Goal: Feedback & Contribution: Contribute content

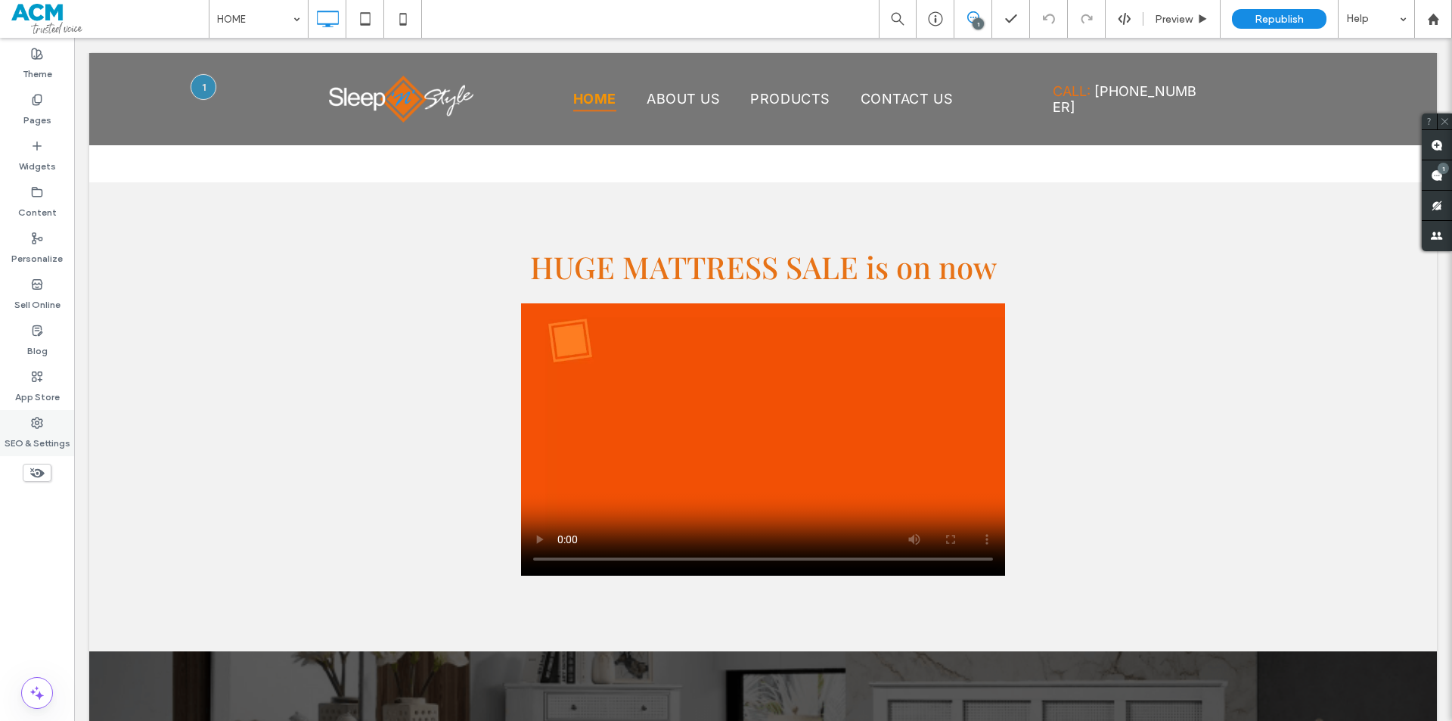
click at [17, 425] on div "SEO & Settings" at bounding box center [37, 433] width 74 height 46
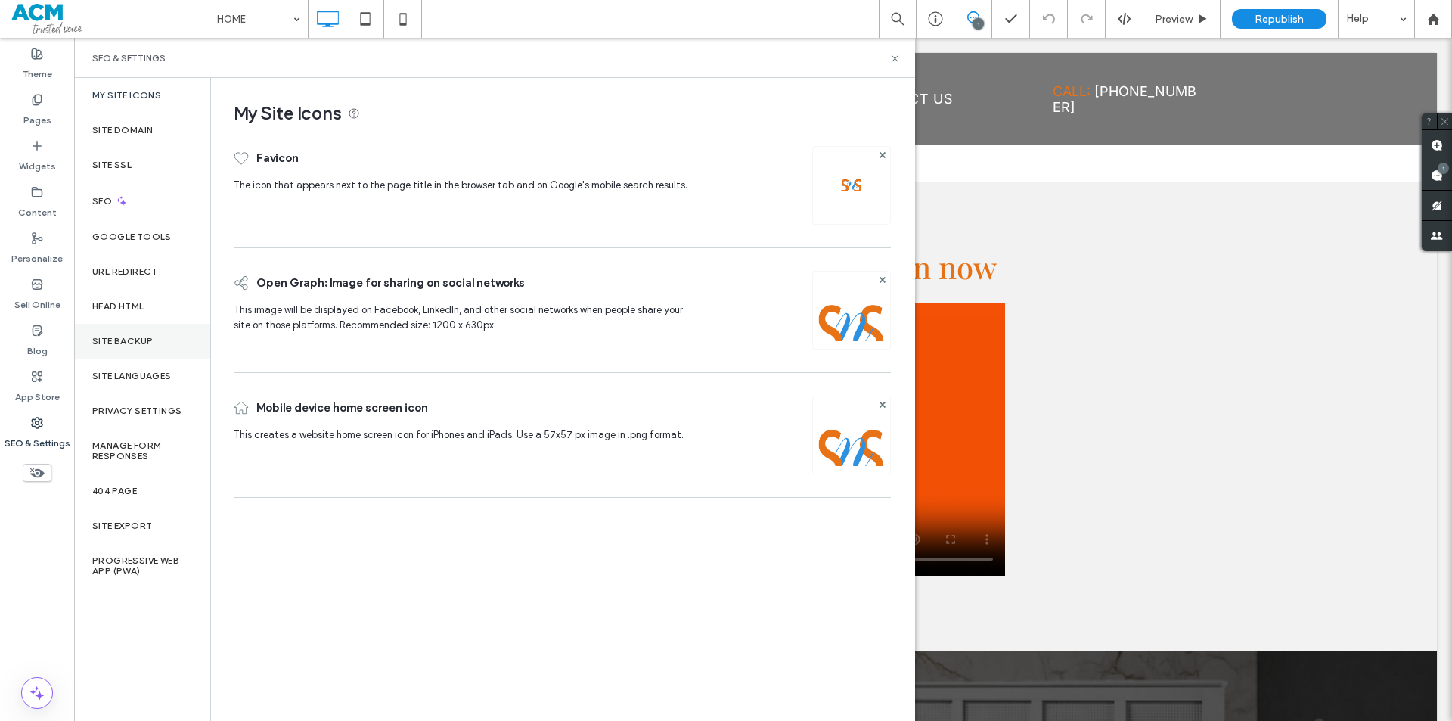
click at [125, 327] on div "Site Backup" at bounding box center [142, 341] width 136 height 35
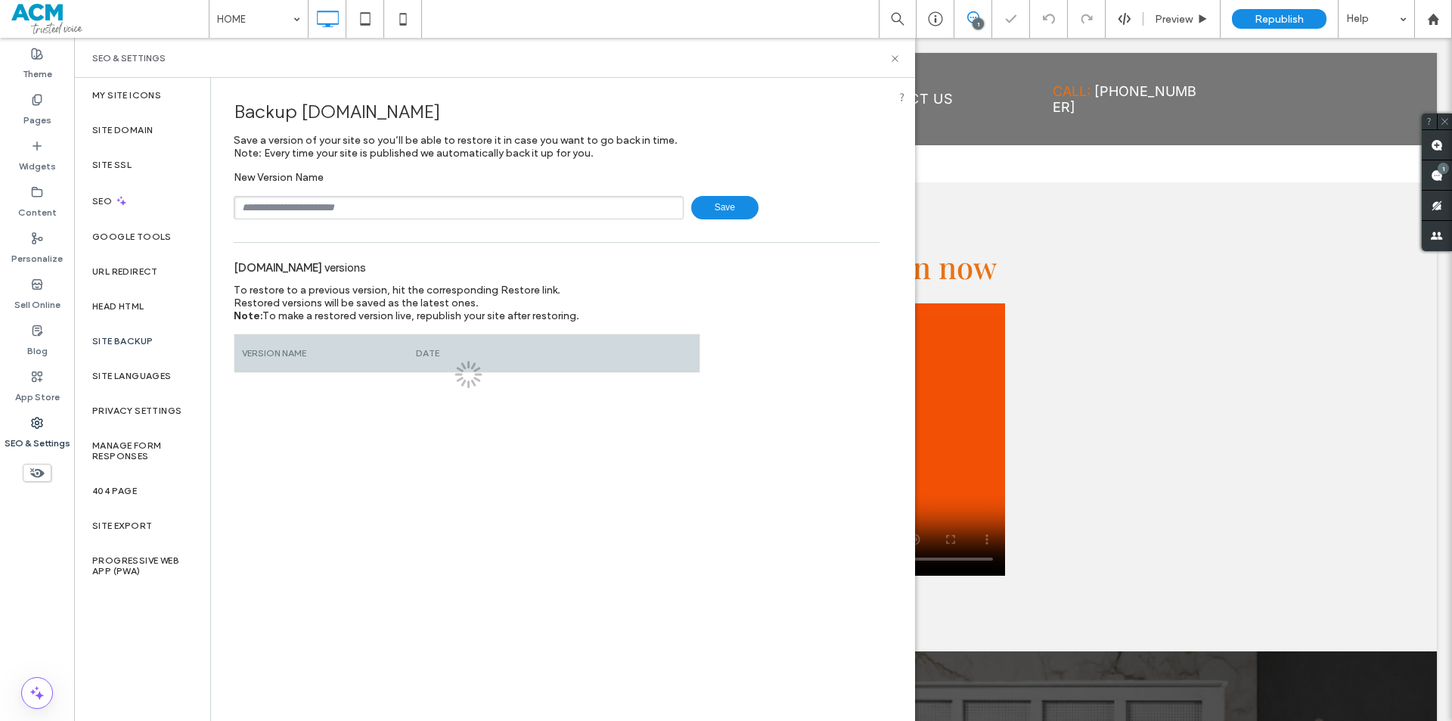
click at [353, 215] on input "text" at bounding box center [459, 207] width 450 height 23
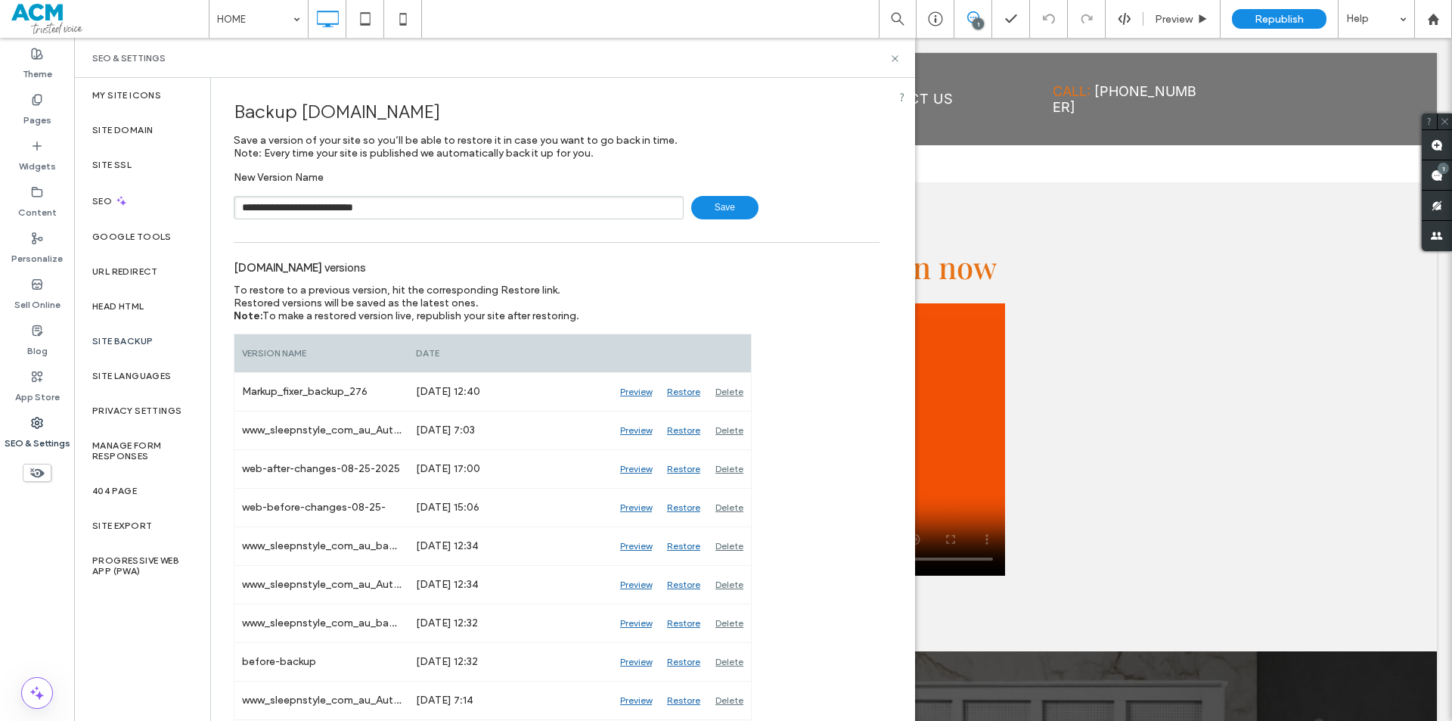
type input "**********"
click at [39, 240] on use at bounding box center [38, 238] width 10 height 11
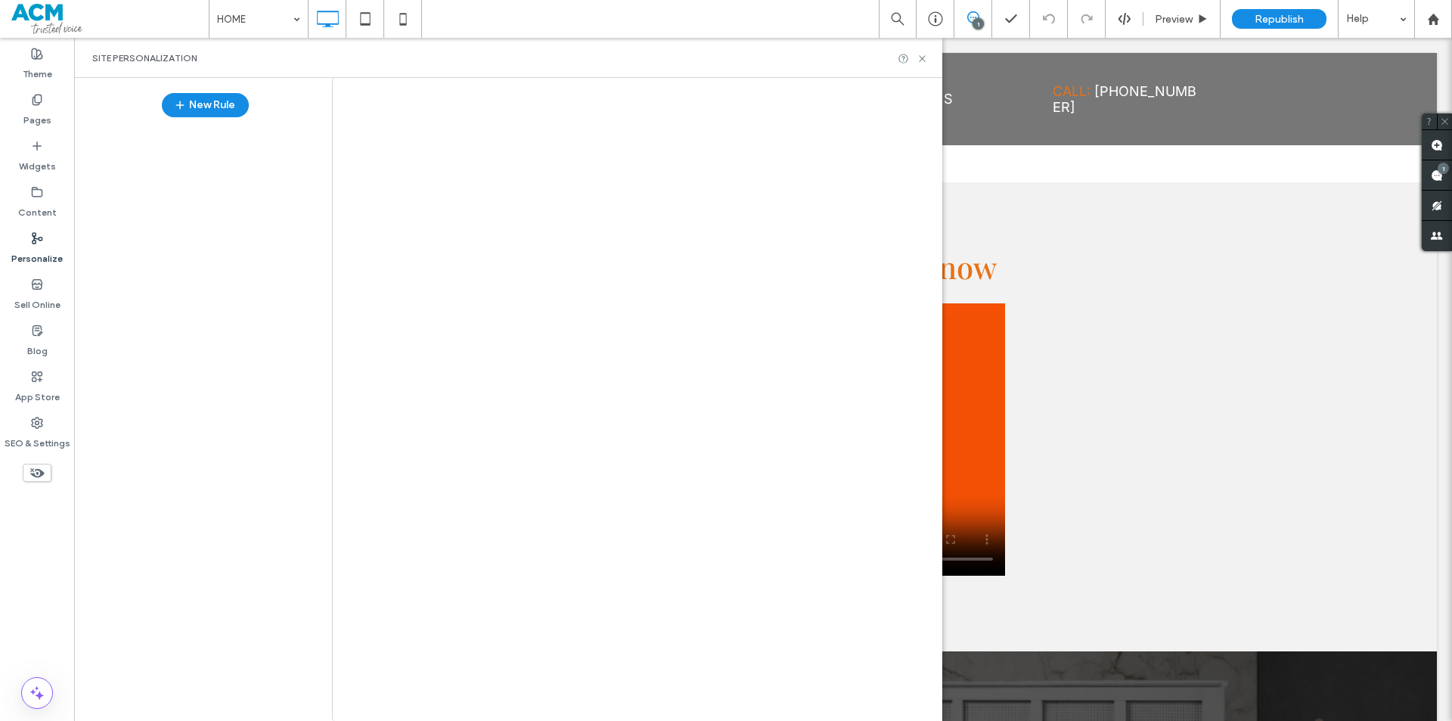
click at [39, 107] on label "Pages" at bounding box center [37, 116] width 28 height 21
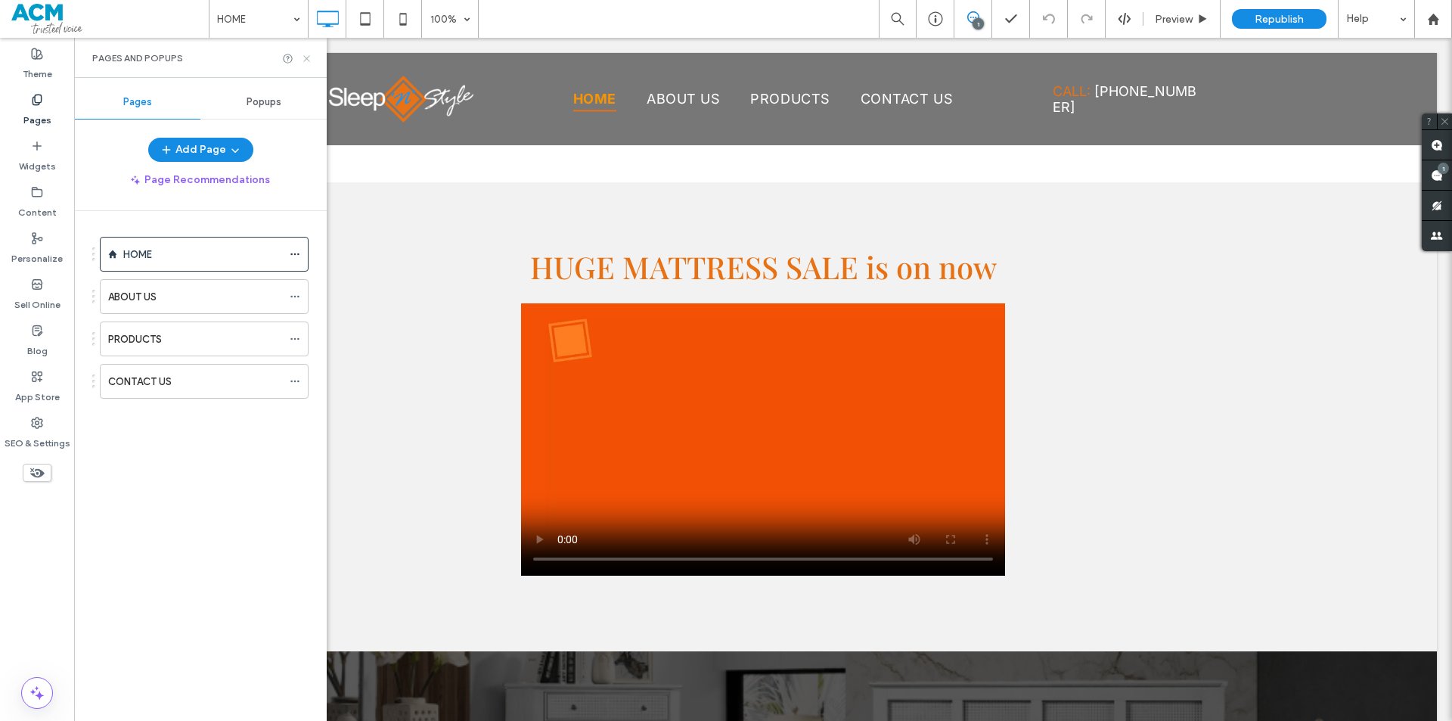
drag, startPoint x: 306, startPoint y: 58, endPoint x: 873, endPoint y: 21, distance: 569.2
click at [306, 58] on icon at bounding box center [306, 58] width 11 height 11
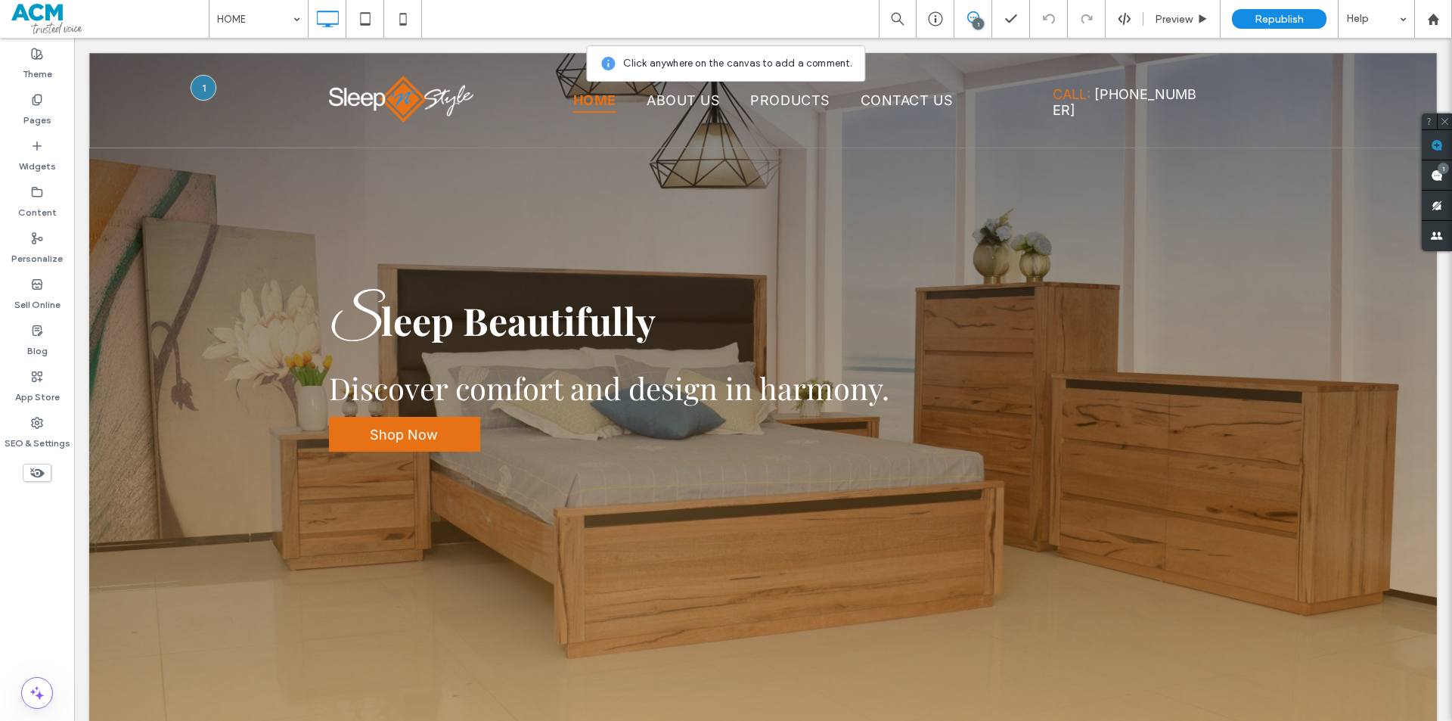
click at [1063, 64] on div "Click To Paste HOME ABOUT US PRODUCTS CONTACT US Click To Paste CALL: [PHONE_NU…" at bounding box center [763, 100] width 1348 height 95
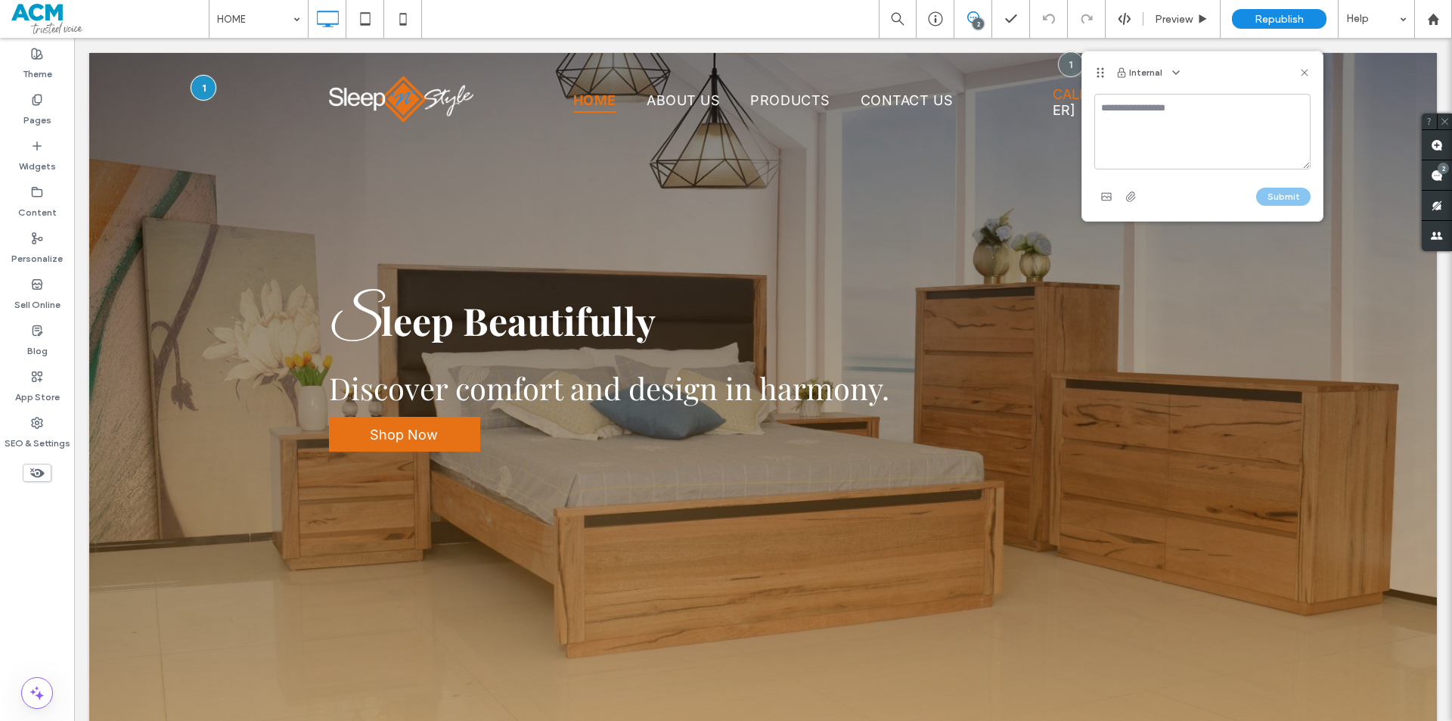
click at [1184, 68] on div "Internal" at bounding box center [1202, 72] width 240 height 42
click at [1175, 71] on use "button" at bounding box center [1176, 72] width 6 height 3
click at [1190, 108] on span "Public - visible to clients & team" at bounding box center [1250, 108] width 149 height 15
click at [1159, 123] on textarea at bounding box center [1202, 132] width 216 height 76
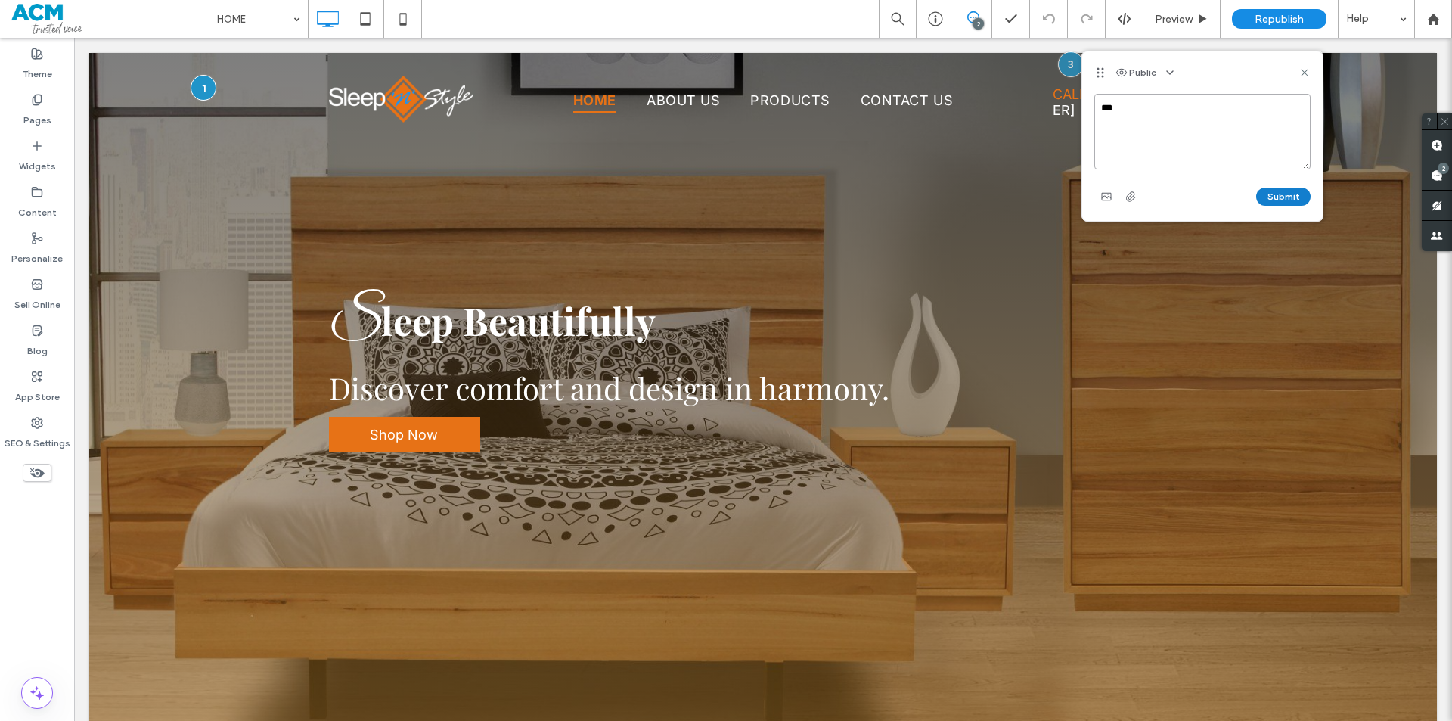
type textarea "***"
click at [1270, 196] on button "Submit" at bounding box center [1283, 197] width 54 height 18
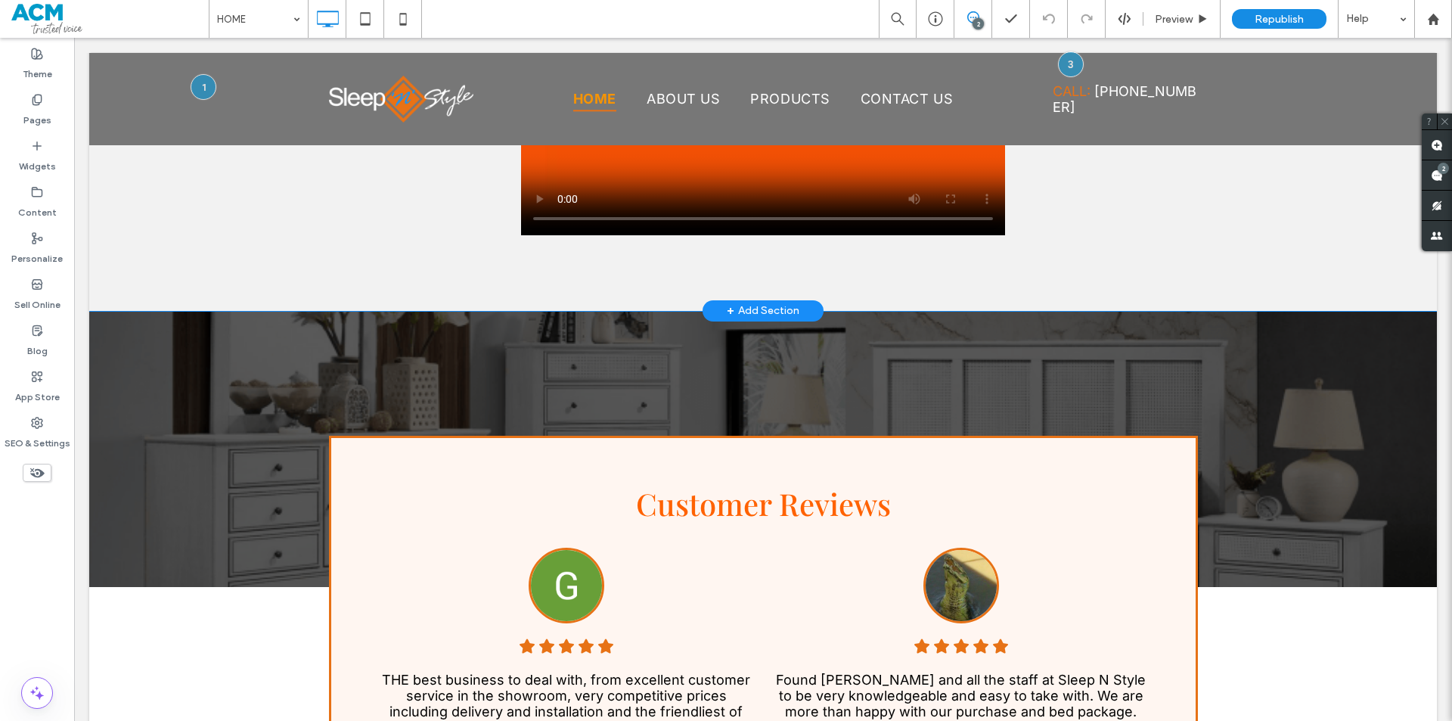
scroll to position [1134, 0]
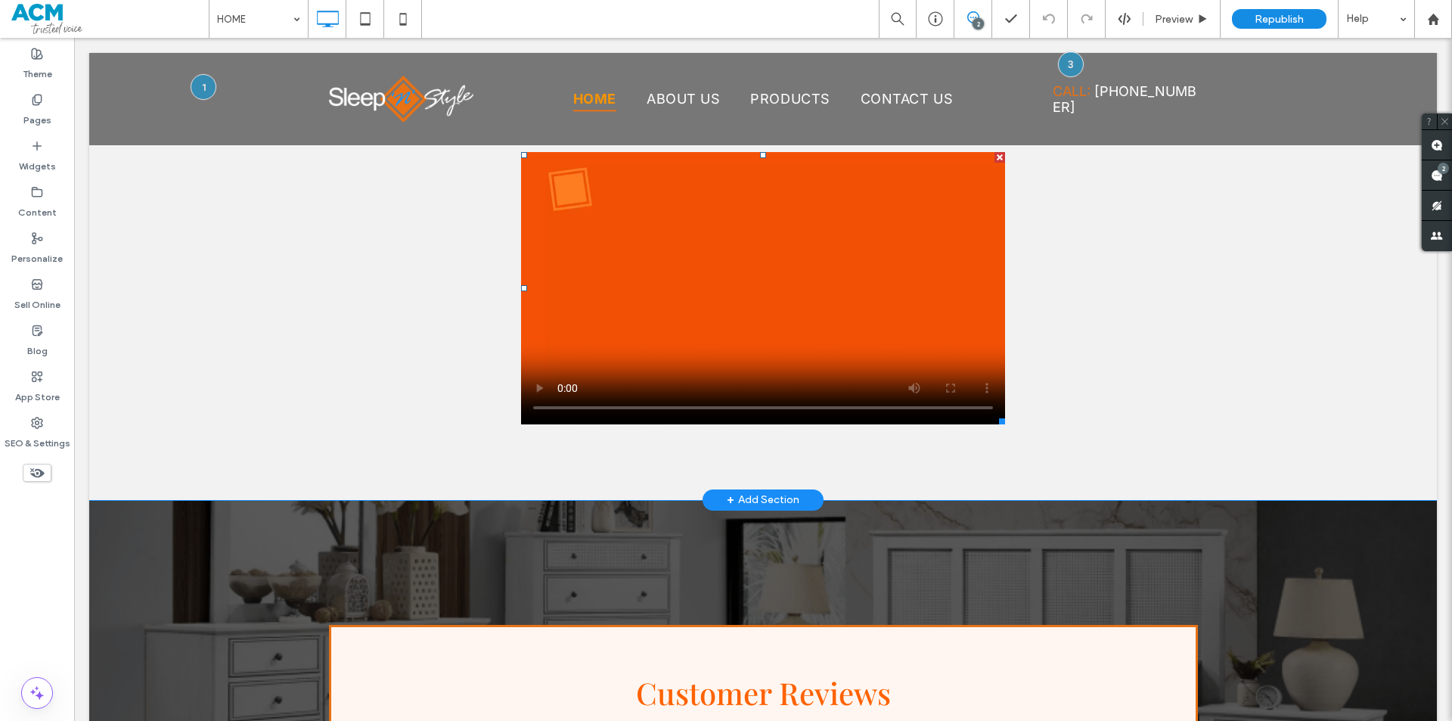
click at [710, 324] on span at bounding box center [763, 288] width 484 height 272
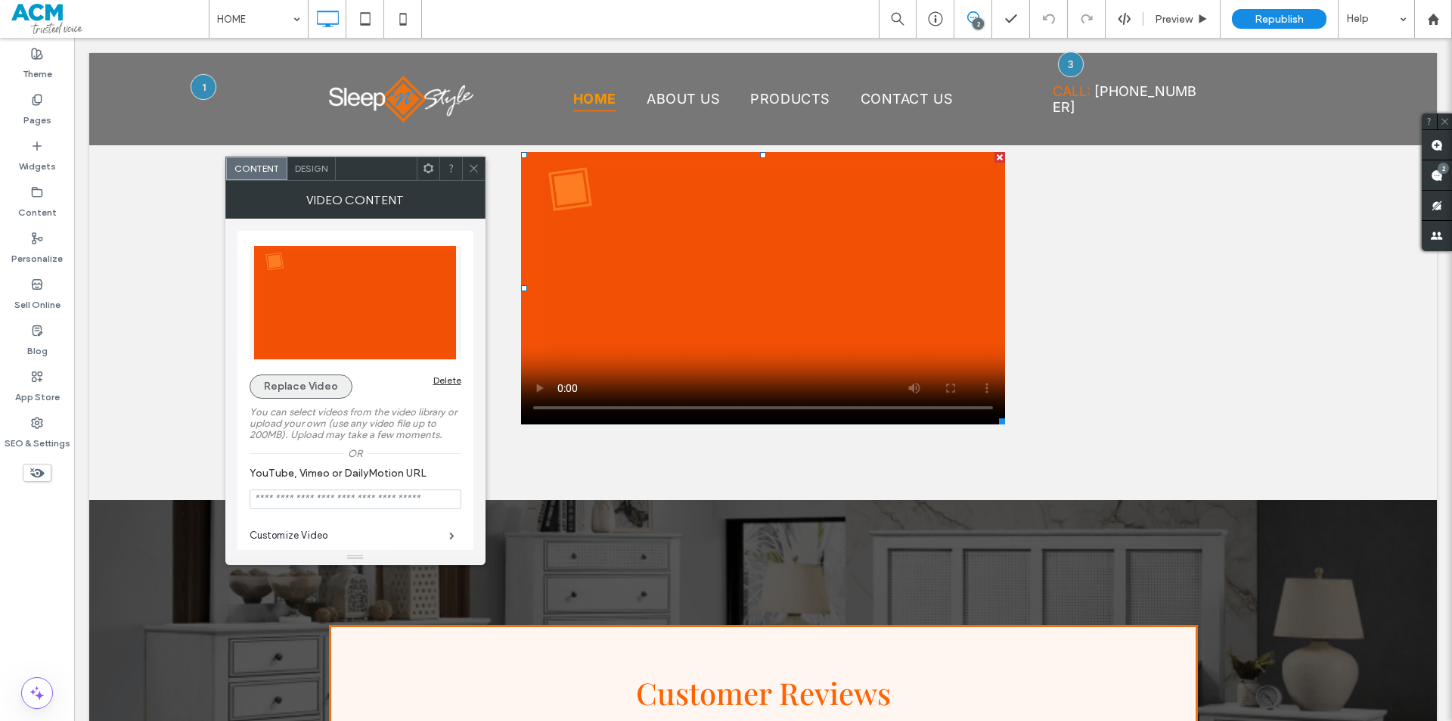
click at [280, 383] on button "Replace Video" at bounding box center [301, 386] width 103 height 24
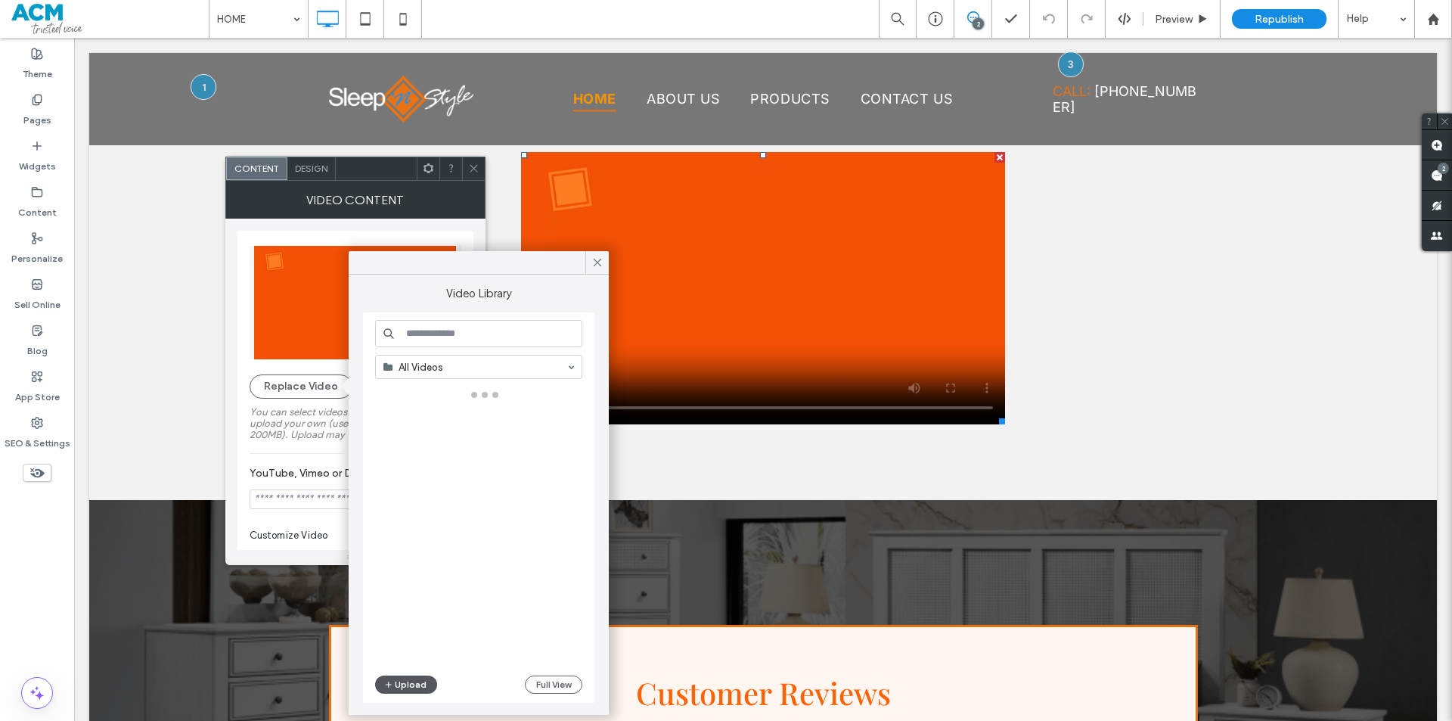
click at [408, 687] on button "Upload" at bounding box center [406, 684] width 62 height 18
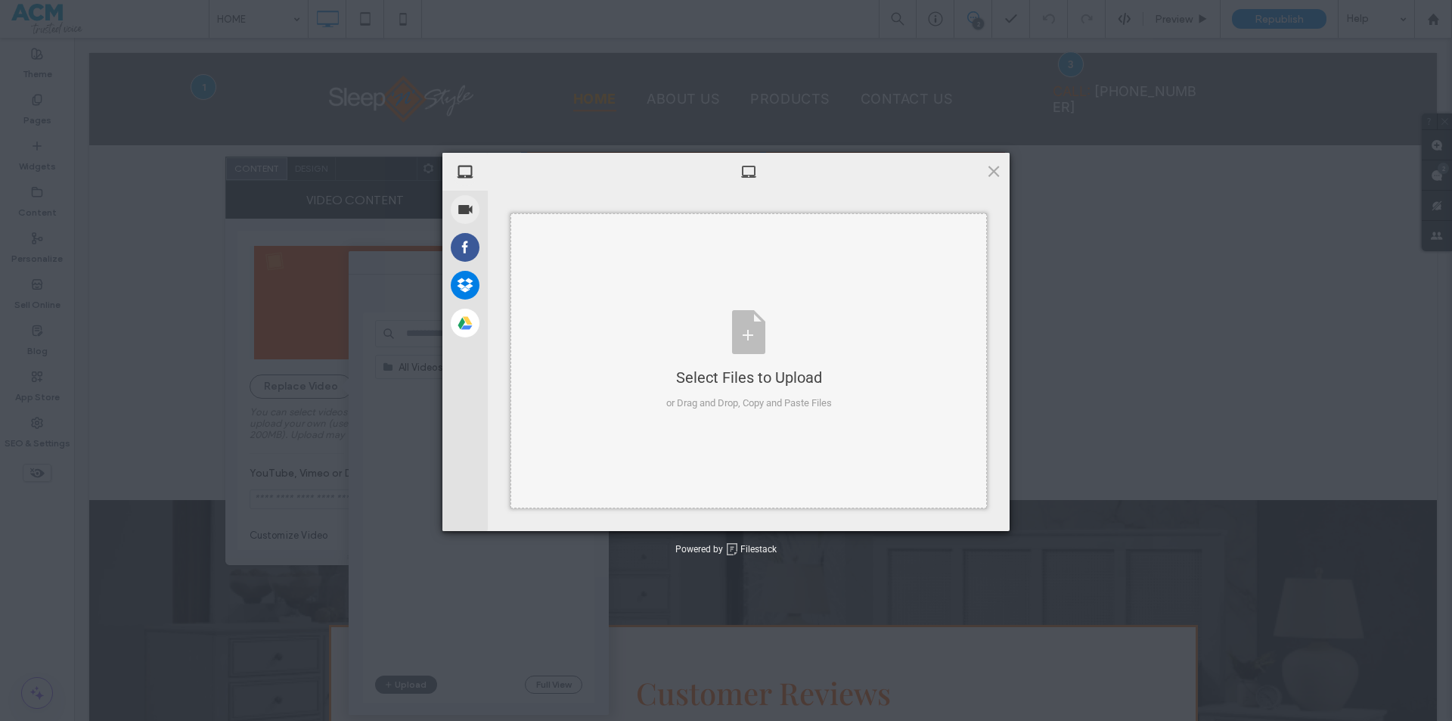
click at [749, 323] on div "Select Files to Upload or Drag and Drop, Copy and Paste Files" at bounding box center [749, 360] width 166 height 101
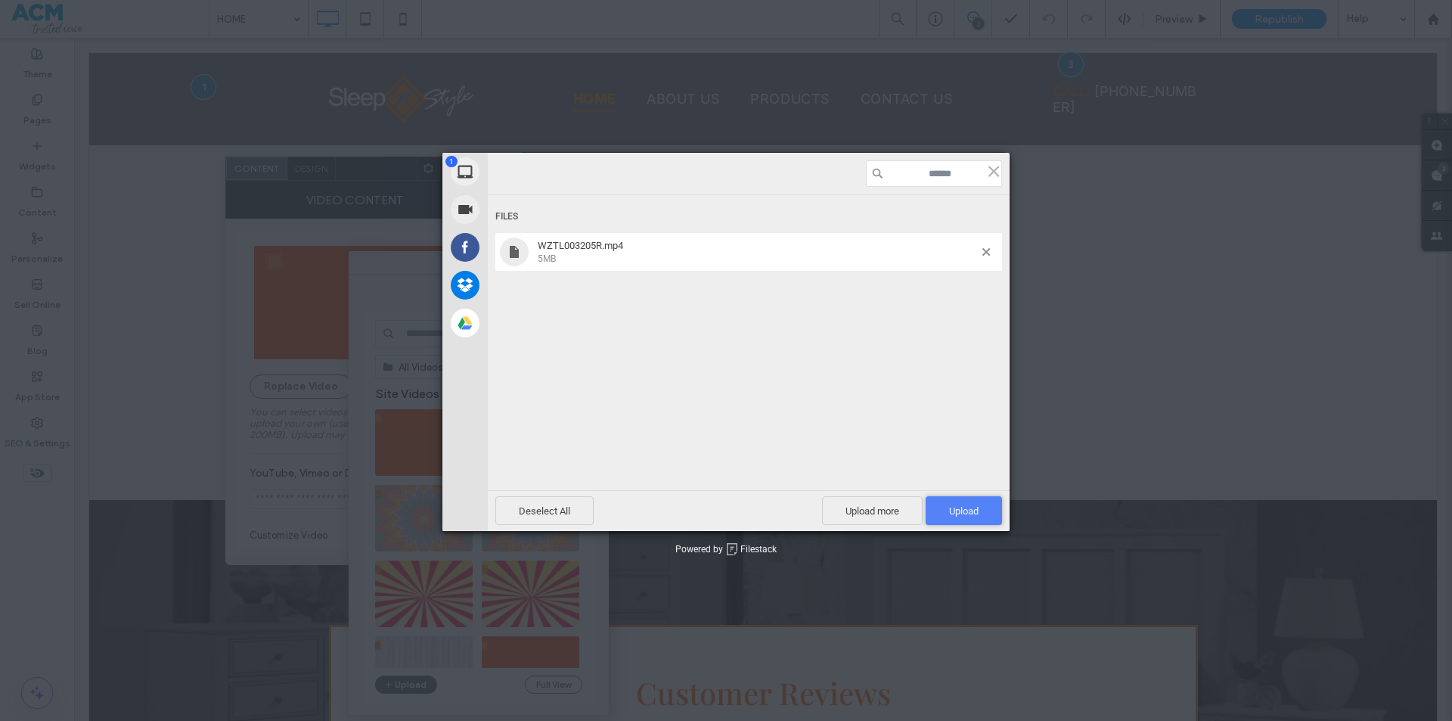
click at [957, 510] on span "Upload 1" at bounding box center [963, 510] width 29 height 11
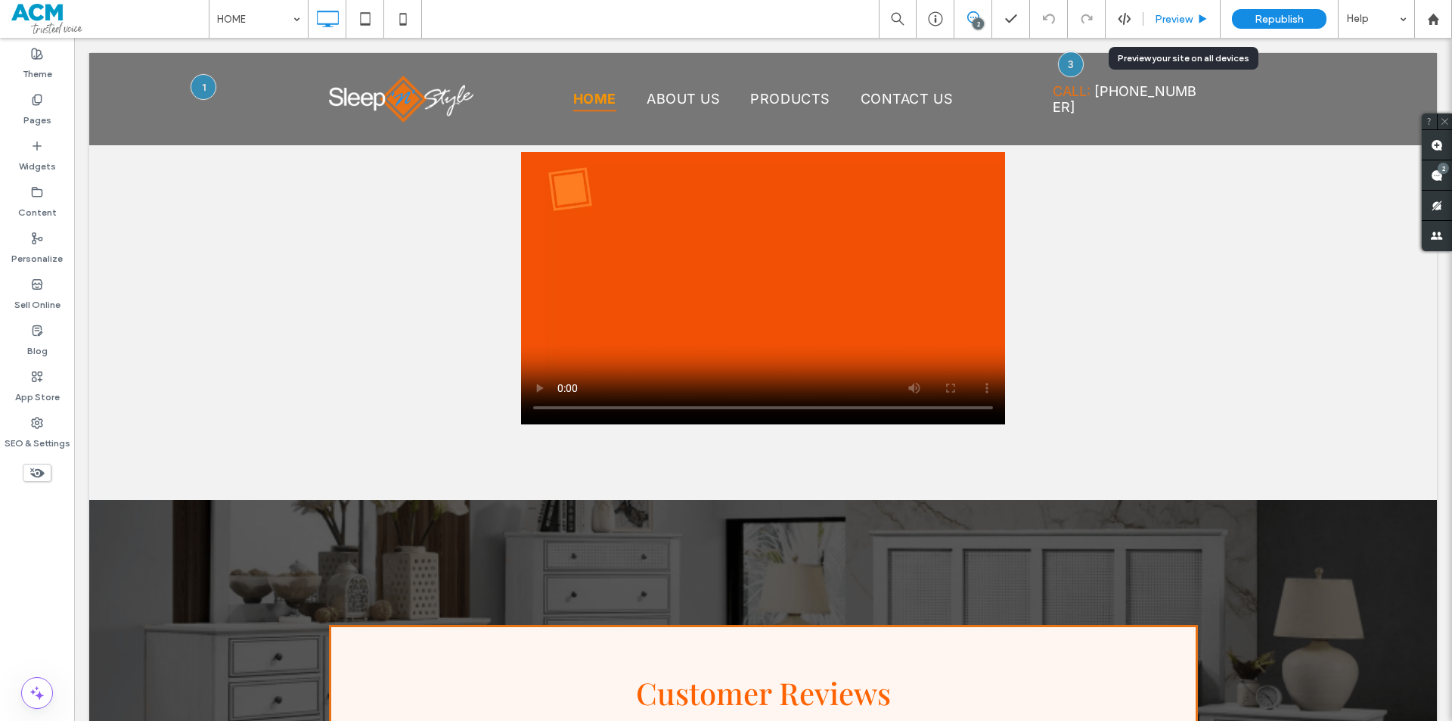
drag, startPoint x: 1186, startPoint y: 16, endPoint x: 1081, endPoint y: 9, distance: 104.6
click at [1186, 16] on span "Preview" at bounding box center [1174, 19] width 38 height 13
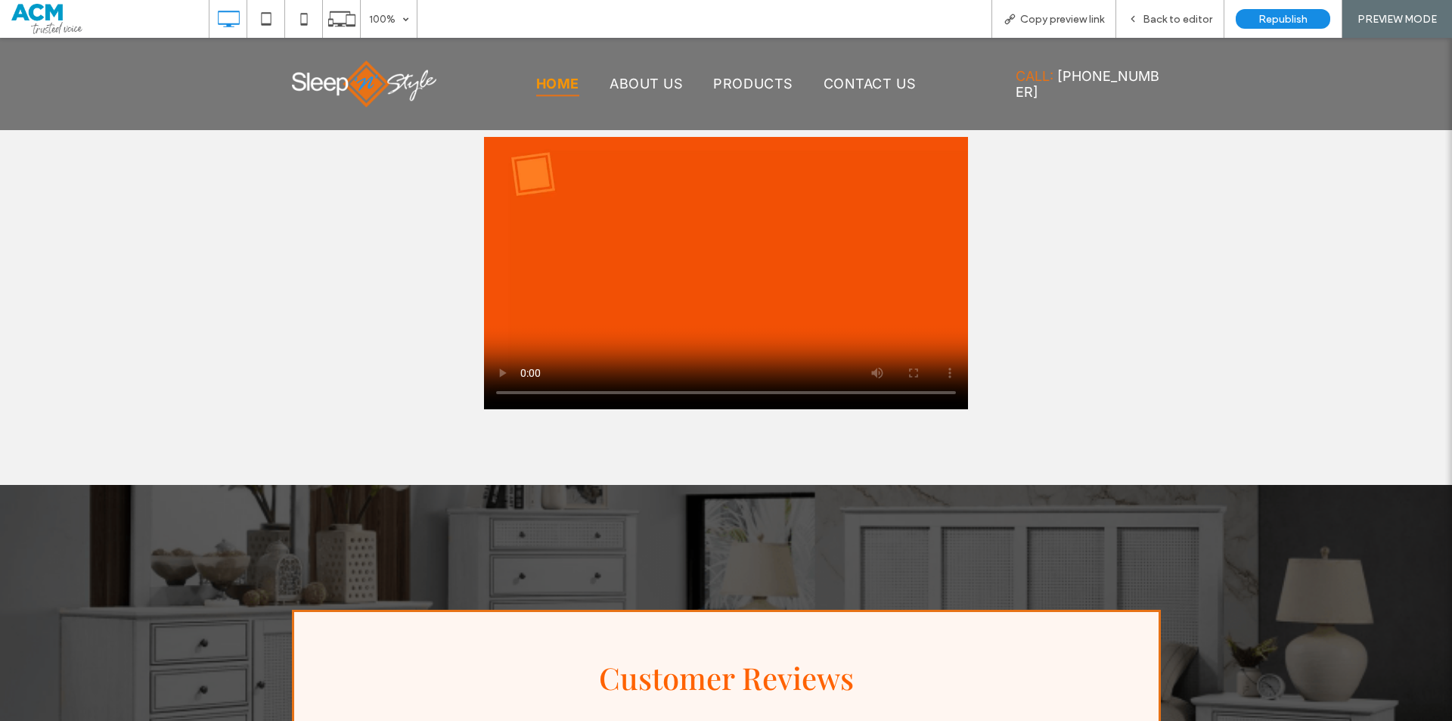
click at [760, 270] on video at bounding box center [726, 273] width 484 height 272
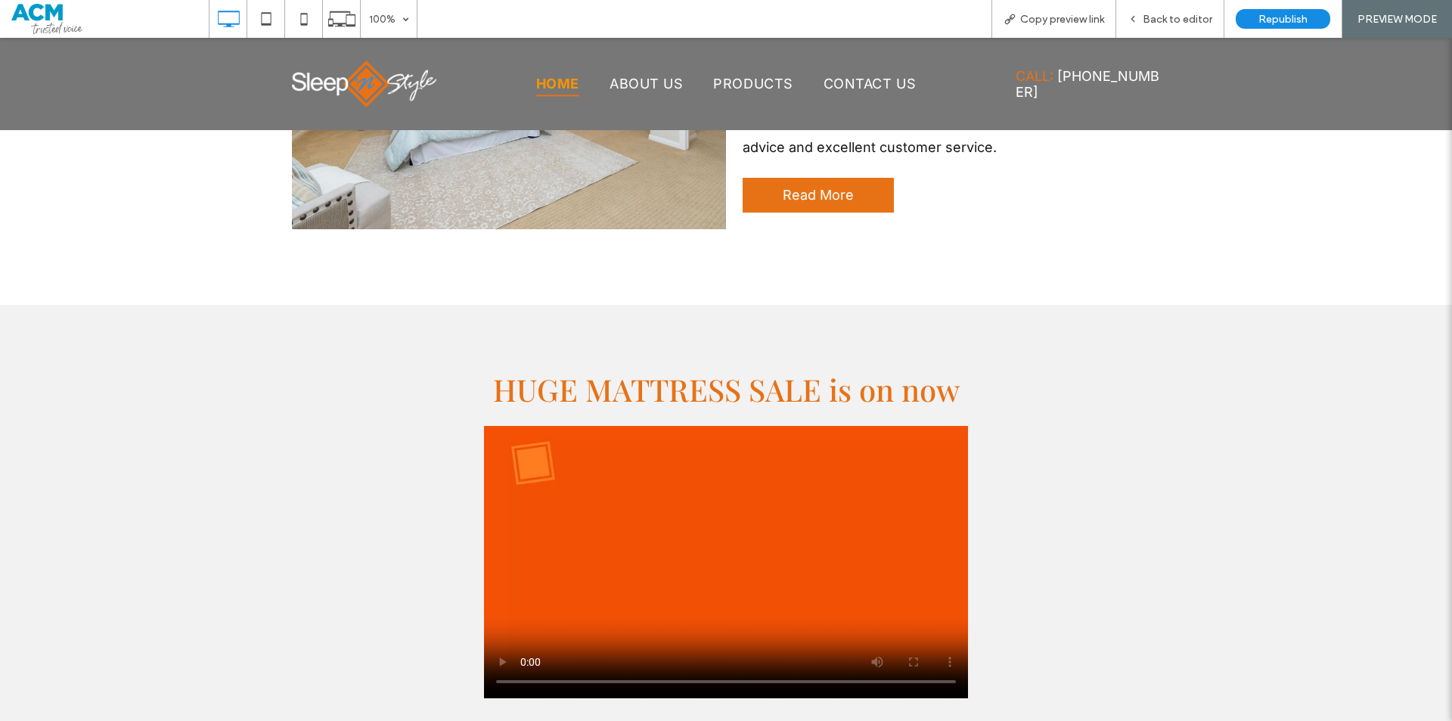
scroll to position [832, 0]
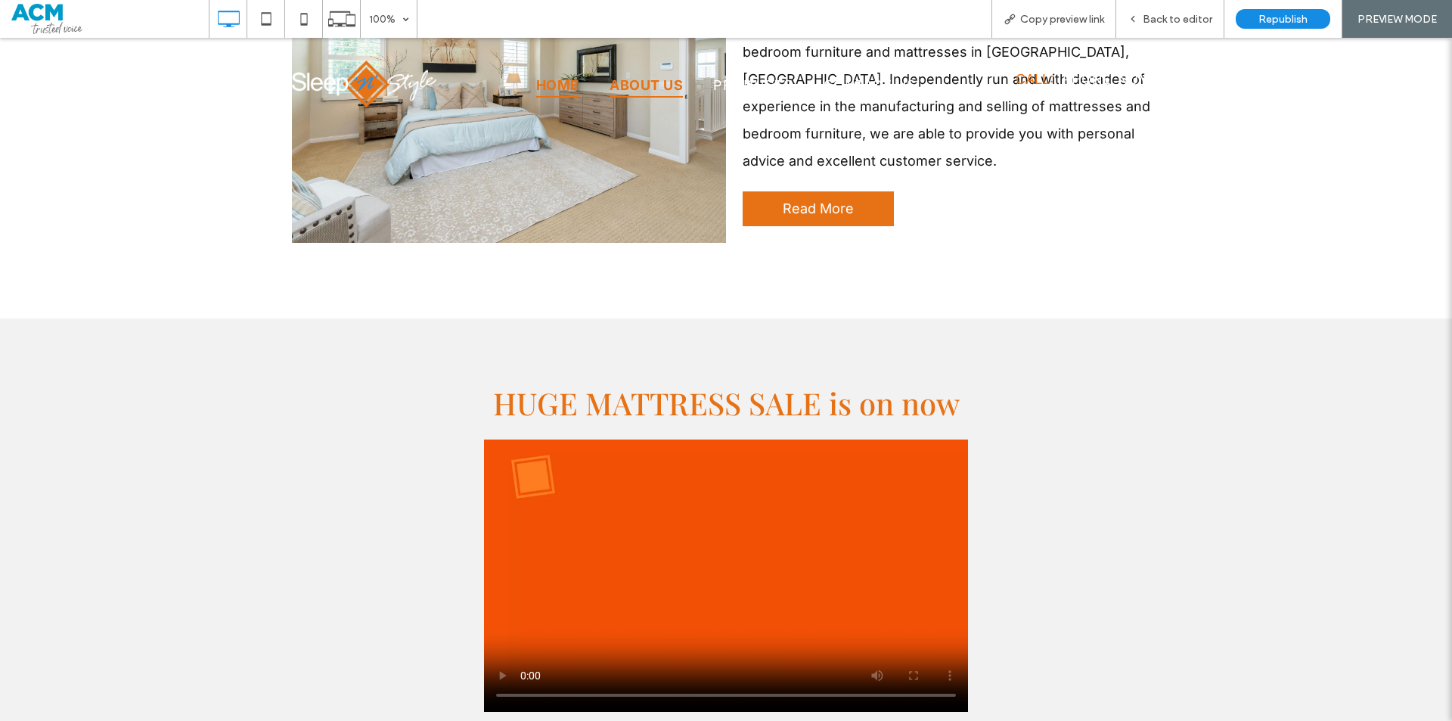
click at [650, 84] on span "ABOUT US" at bounding box center [646, 85] width 73 height 24
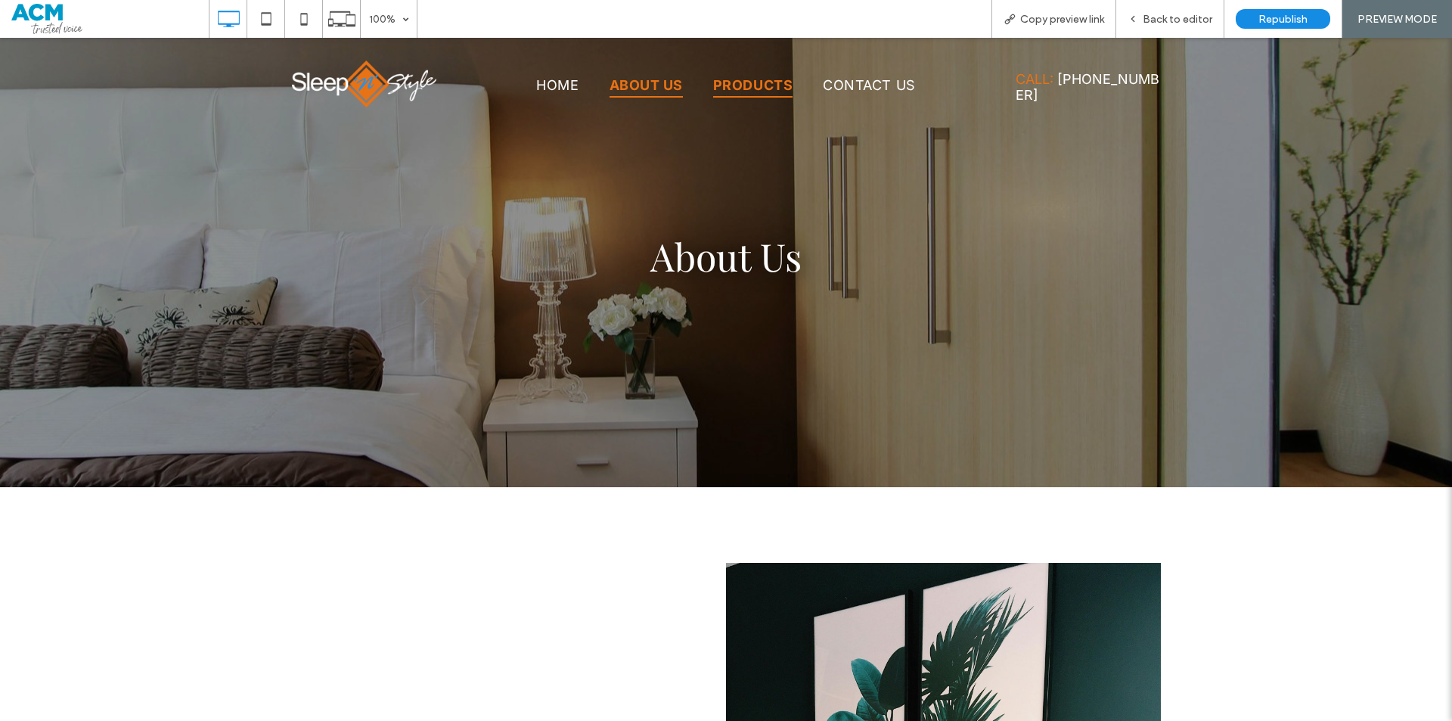
drag, startPoint x: 753, startPoint y: 81, endPoint x: 752, endPoint y: 119, distance: 37.8
click at [753, 81] on span "PRODUCTS" at bounding box center [752, 85] width 79 height 24
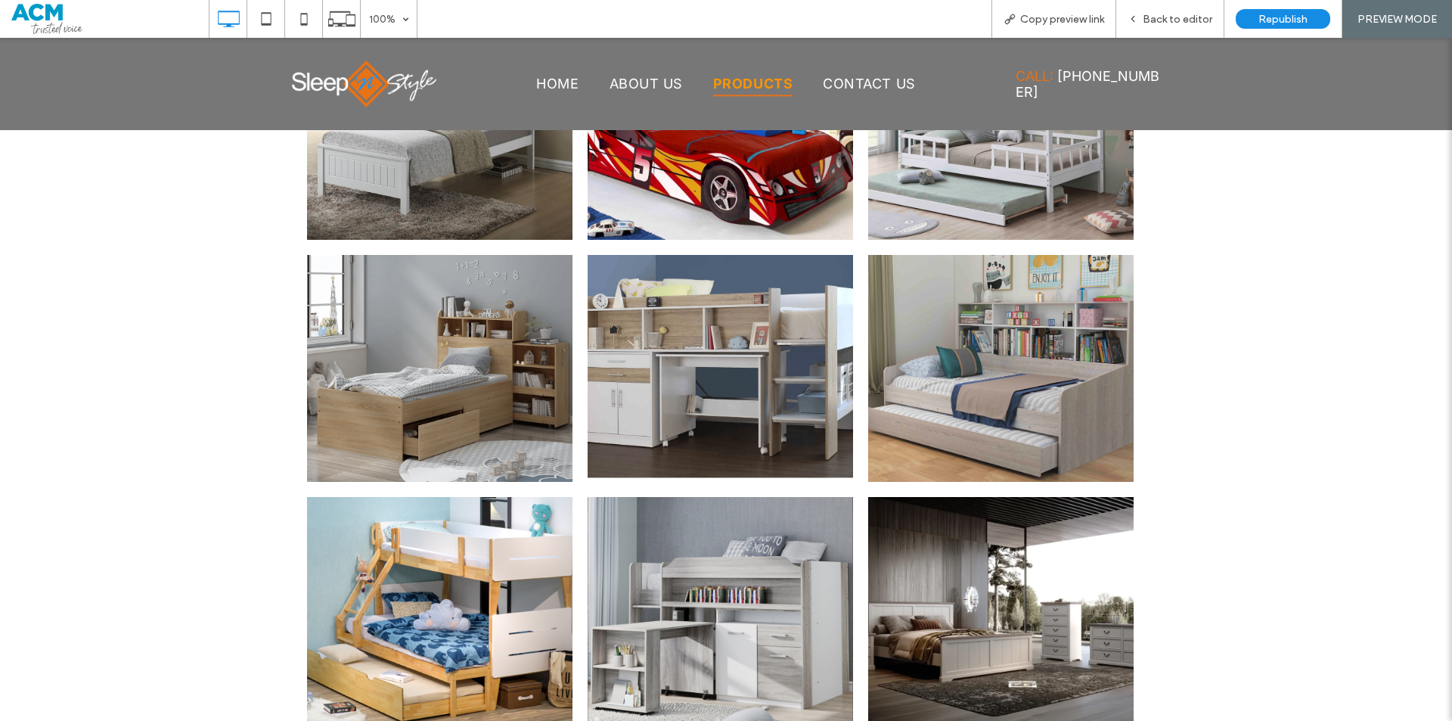
scroll to position [5124, 0]
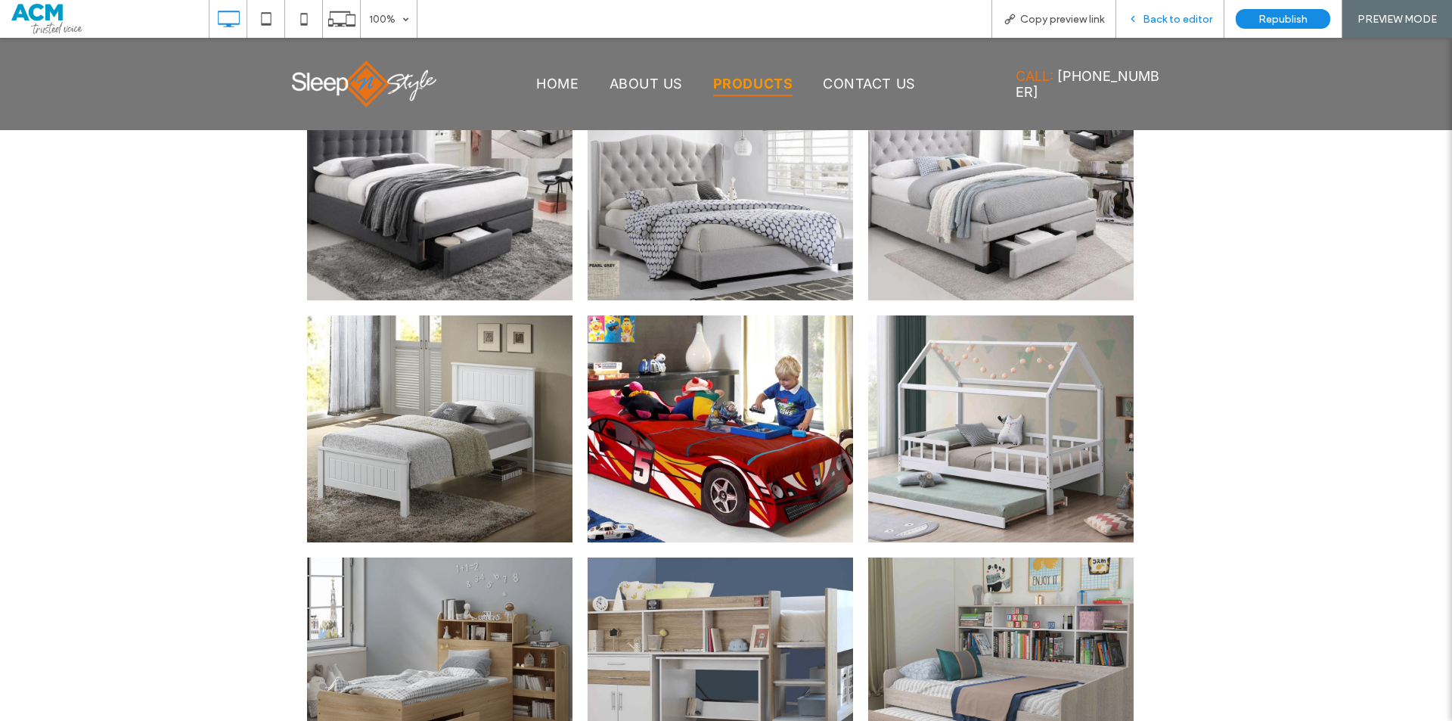
click at [1144, 23] on div "Back to editor" at bounding box center [1169, 19] width 107 height 13
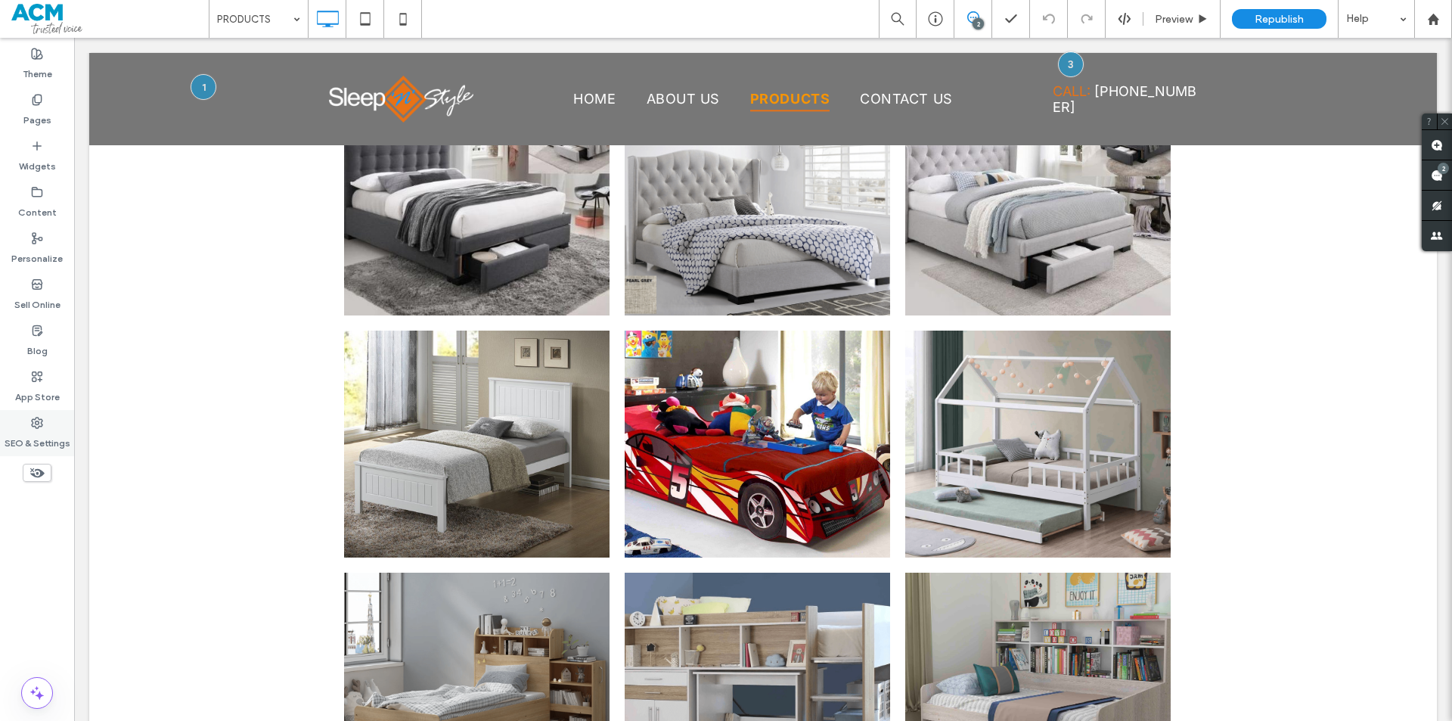
click at [20, 429] on label "SEO & Settings" at bounding box center [38, 439] width 66 height 21
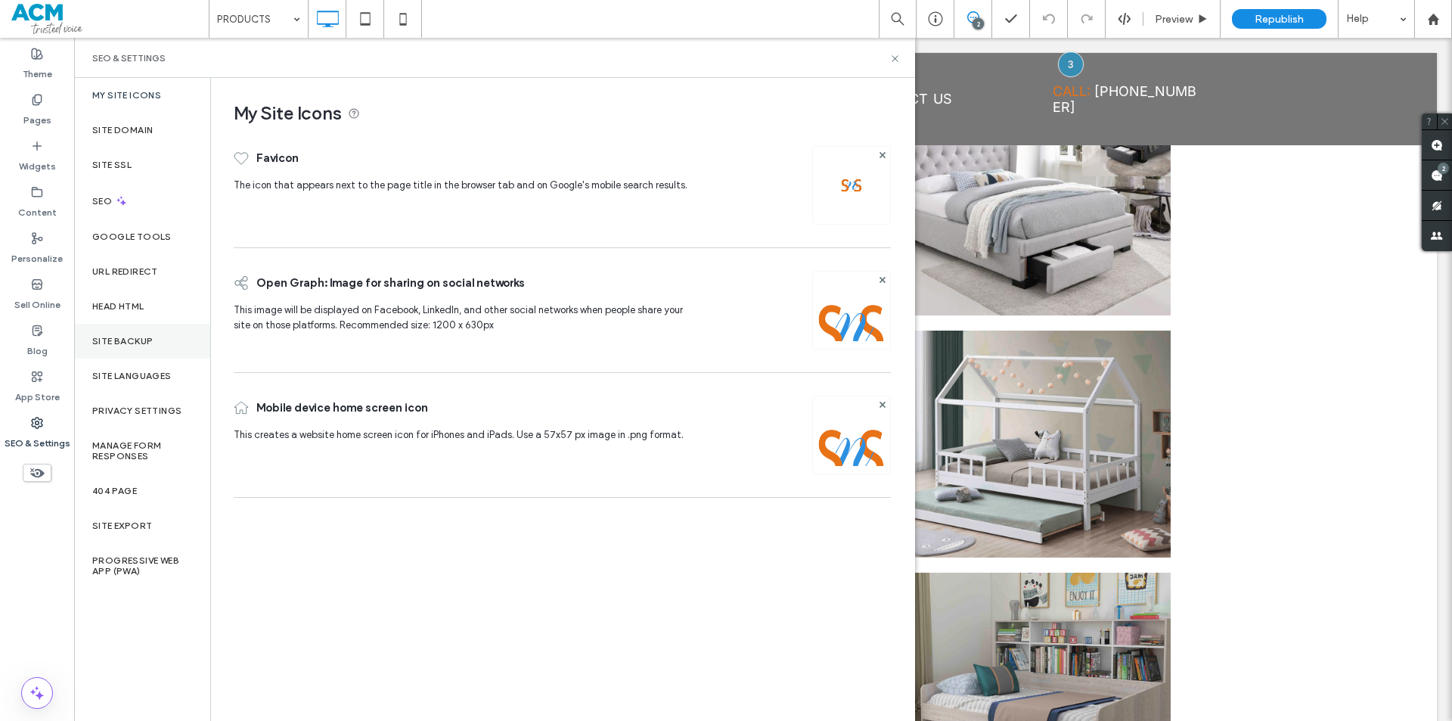
click at [129, 352] on div "Site Backup" at bounding box center [142, 341] width 136 height 35
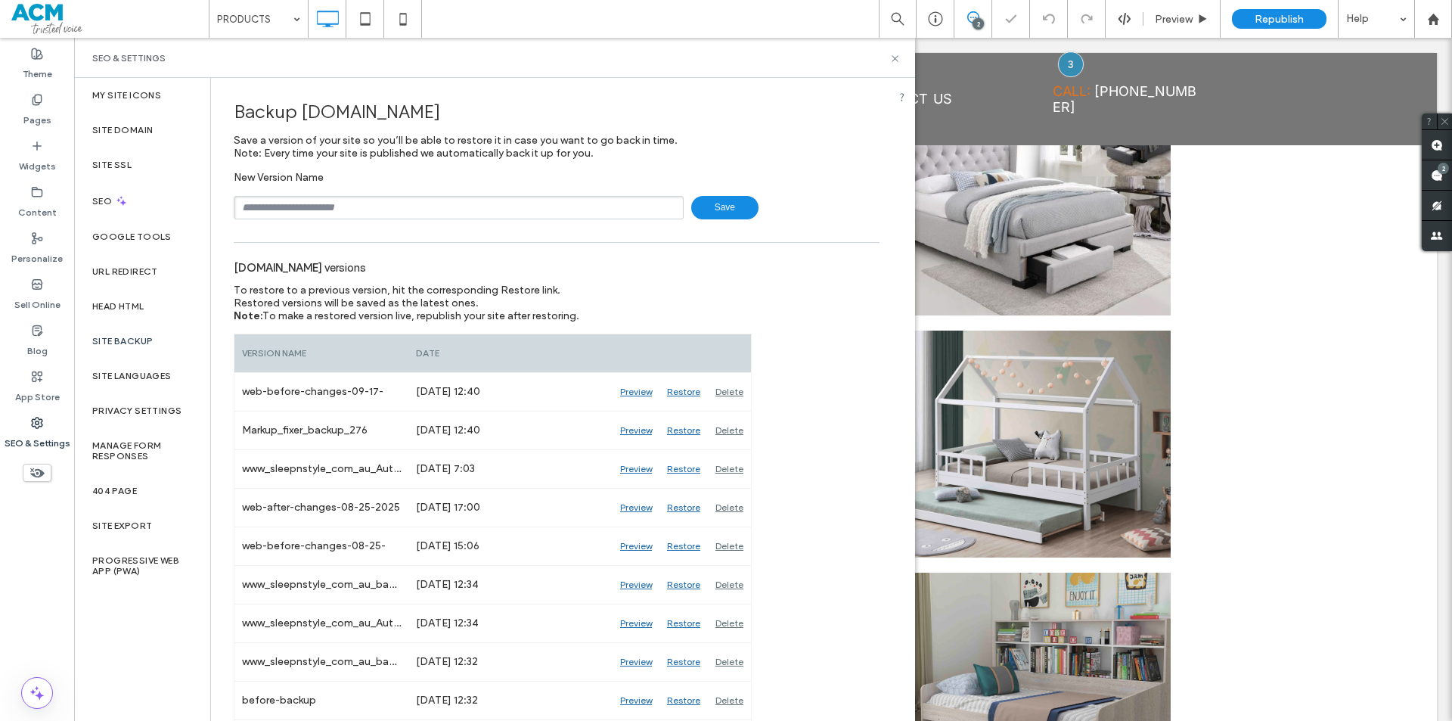
click at [361, 214] on input "text" at bounding box center [459, 207] width 450 height 23
type input "**********"
